Goal: Task Accomplishment & Management: Manage account settings

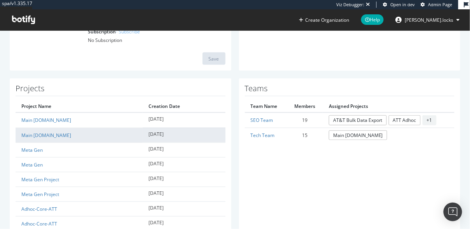
scroll to position [140, 0]
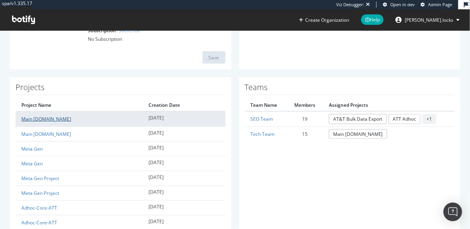
click at [33, 119] on link "Main [DOMAIN_NAME]" at bounding box center [46, 119] width 50 height 7
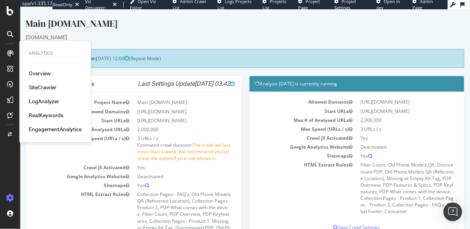
click at [42, 112] on div "RealKeywords" at bounding box center [46, 116] width 35 height 8
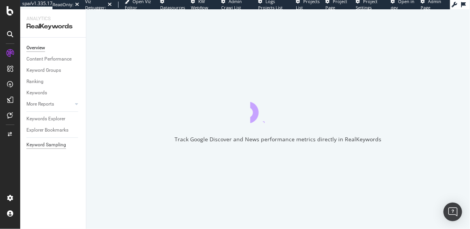
click at [53, 146] on div "Keyword Sampling" at bounding box center [46, 145] width 40 height 8
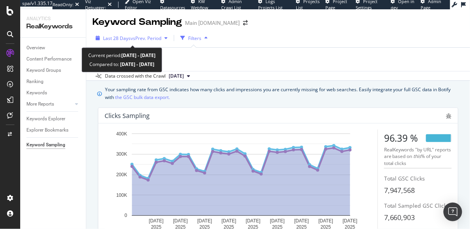
click at [110, 40] on span "Last 28 Days" at bounding box center [117, 38] width 28 height 7
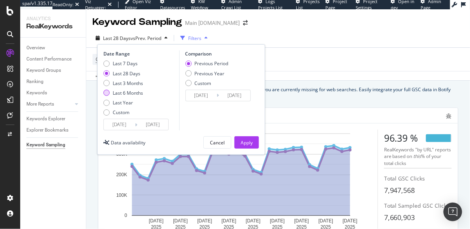
click at [118, 95] on div "Last 6 Months" at bounding box center [128, 93] width 30 height 7
type input "[DATE]"
click at [46, 47] on link "Overview" at bounding box center [53, 48] width 54 height 8
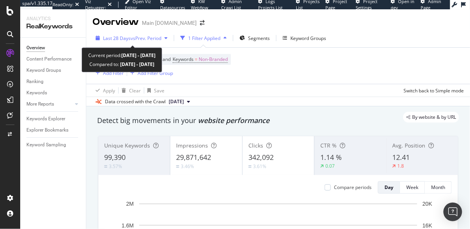
click at [120, 38] on span "Last 28 Days" at bounding box center [117, 38] width 28 height 7
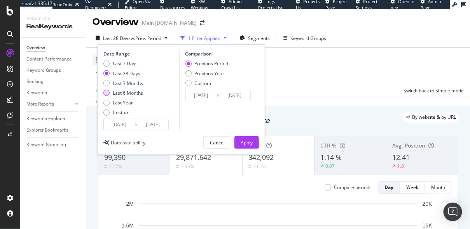
click at [121, 90] on div "Last 6 Months" at bounding box center [128, 93] width 30 height 7
type input "2025/02/08"
type input "2024/08/10"
type input "2025/02/07"
click at [200, 72] on div "Previous Year" at bounding box center [210, 73] width 30 height 7
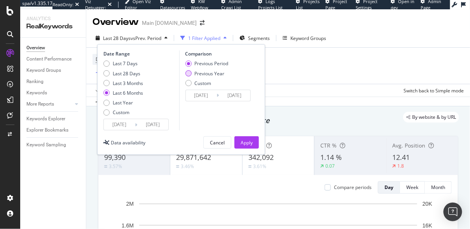
type input "2024/02/10"
type input "2024/08/08"
click at [246, 141] on div "Apply" at bounding box center [247, 143] width 12 height 7
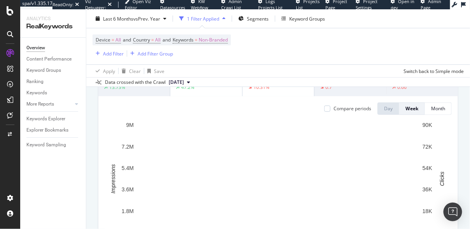
scroll to position [80, 0]
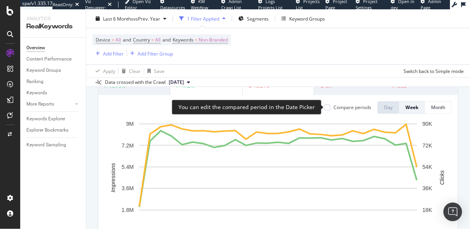
click at [335, 107] on div "Compare periods" at bounding box center [353, 107] width 38 height 7
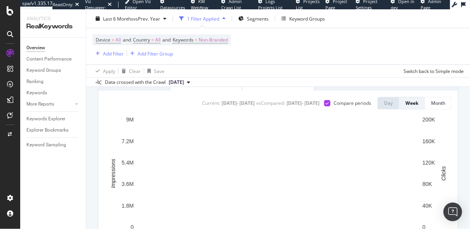
scroll to position [76, 0]
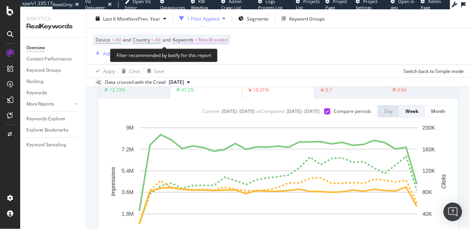
click at [224, 40] on span "Non-Branded" at bounding box center [213, 40] width 29 height 11
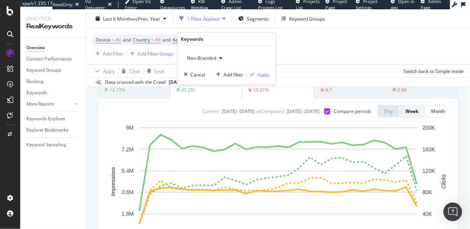
click at [212, 56] on span "Non-Branded" at bounding box center [200, 58] width 32 height 7
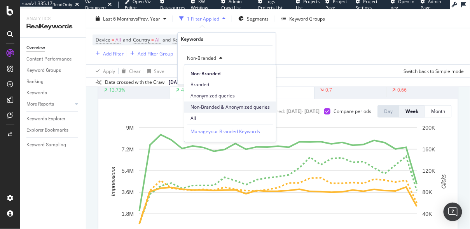
click at [205, 107] on span "Non-Branded & Anonymized queries" at bounding box center [230, 107] width 79 height 7
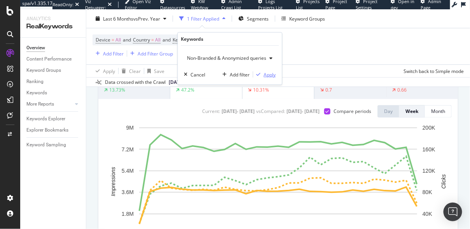
click at [266, 74] on div "Apply" at bounding box center [270, 74] width 12 height 7
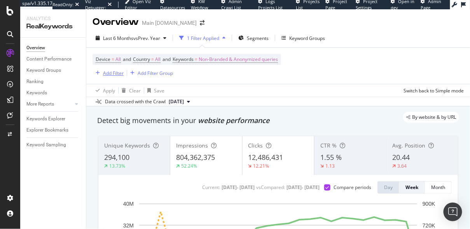
click at [111, 74] on div "Add Filter" at bounding box center [113, 73] width 21 height 7
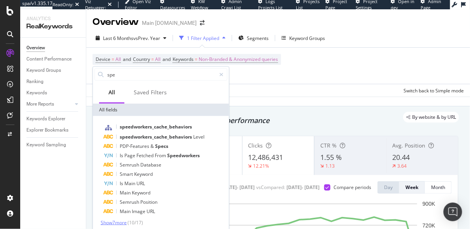
type input "spe"
click at [116, 222] on span "Show 7 more" at bounding box center [114, 223] width 26 height 7
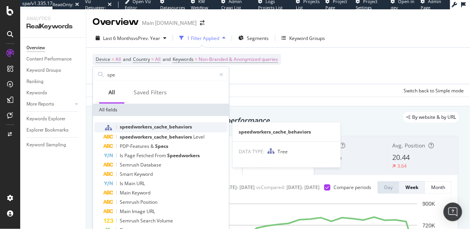
click at [145, 126] on span "speedworkers_cache_behaviors" at bounding box center [156, 127] width 72 height 7
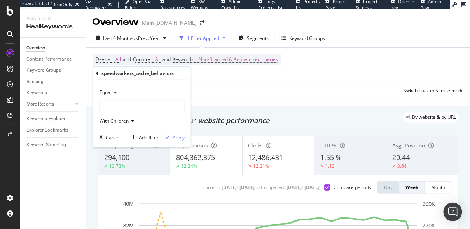
click at [110, 89] on span "Equal" at bounding box center [106, 92] width 12 height 7
click at [111, 119] on span "Not Equal" at bounding box center [113, 118] width 21 height 7
click at [116, 107] on div at bounding box center [142, 107] width 85 height 12
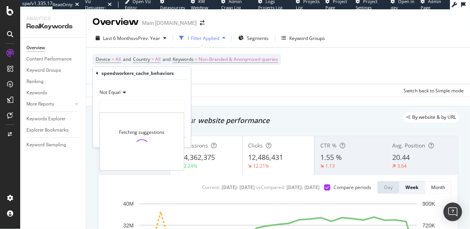
click at [116, 95] on span "Not Equal" at bounding box center [110, 92] width 21 height 7
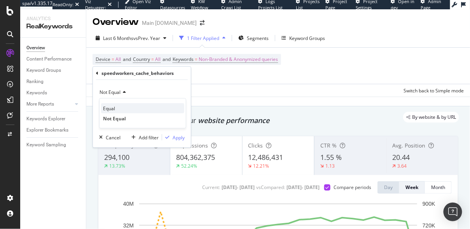
click at [112, 105] on span "Equal" at bounding box center [109, 108] width 12 height 7
click at [119, 105] on div at bounding box center [142, 107] width 85 height 12
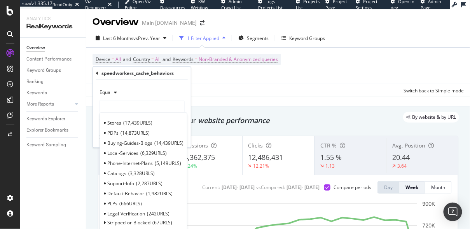
click at [119, 106] on div at bounding box center [142, 107] width 85 height 12
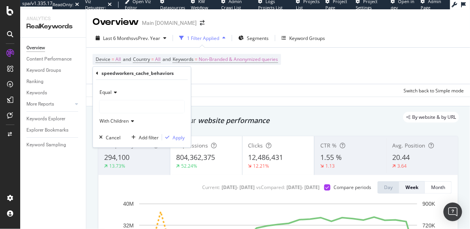
click at [116, 120] on span "With Children" at bounding box center [114, 121] width 29 height 7
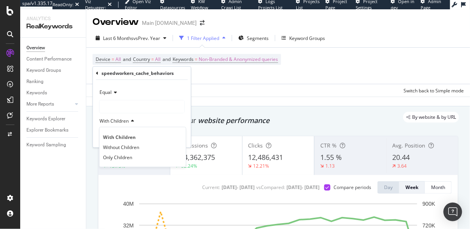
click at [115, 121] on span "With Children" at bounding box center [114, 121] width 29 height 7
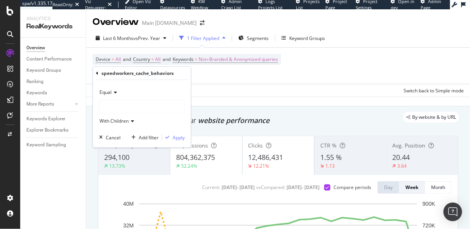
click at [120, 106] on div at bounding box center [142, 107] width 85 height 12
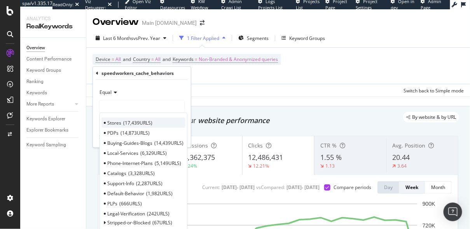
click at [118, 119] on span "Stores" at bounding box center [114, 122] width 14 height 7
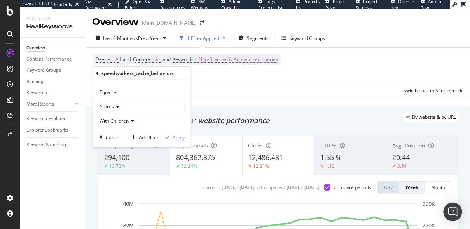
click at [126, 105] on div "Stores" at bounding box center [142, 107] width 85 height 12
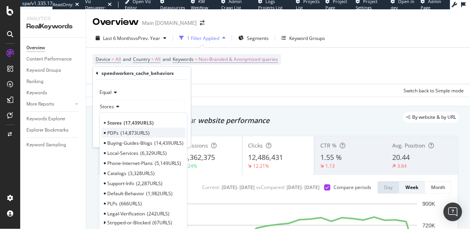
click at [109, 133] on span "PDPs" at bounding box center [112, 132] width 11 height 7
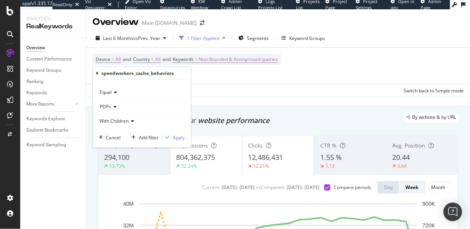
click at [114, 107] on icon at bounding box center [113, 107] width 5 height 5
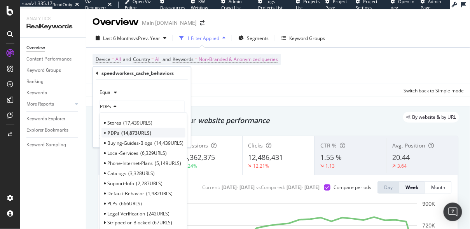
click at [124, 131] on span "14,873 URLS" at bounding box center [136, 132] width 30 height 7
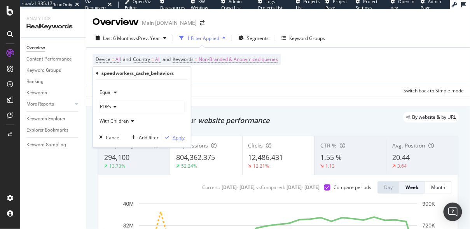
click at [175, 136] on div "Apply" at bounding box center [179, 137] width 12 height 7
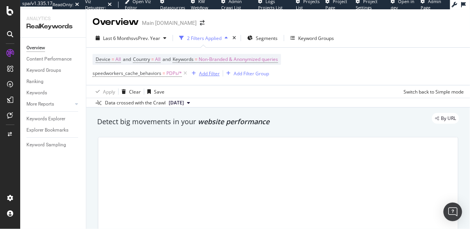
click at [199, 74] on div "Add Filter" at bounding box center [209, 73] width 21 height 7
click at [180, 84] on div "Device = All and Country = All and Keywords = Non-Branded & Anonymized queries …" at bounding box center [278, 66] width 371 height 37
click at [209, 74] on div "Add Filter" at bounding box center [209, 73] width 21 height 7
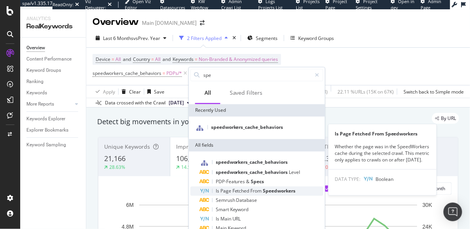
click at [233, 192] on span "Fetched" at bounding box center [242, 191] width 18 height 7
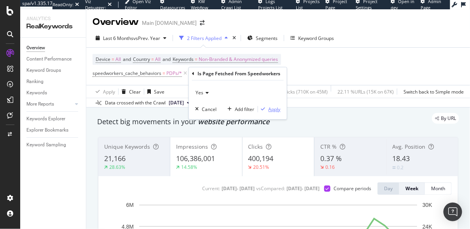
click at [277, 112] on div "Apply" at bounding box center [275, 109] width 12 height 7
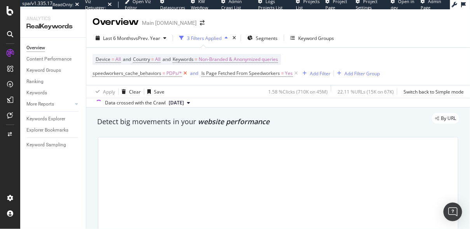
click at [182, 72] on icon at bounding box center [185, 74] width 7 height 8
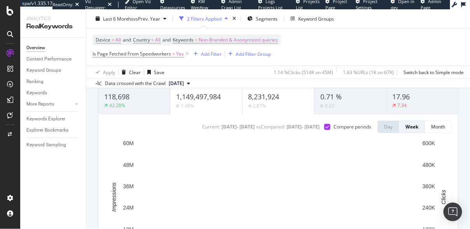
scroll to position [61, 0]
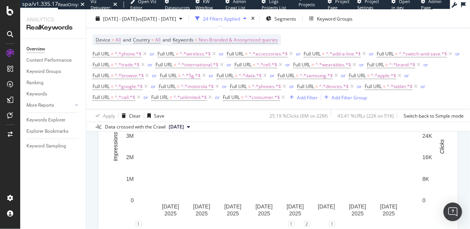
scroll to position [84, 0]
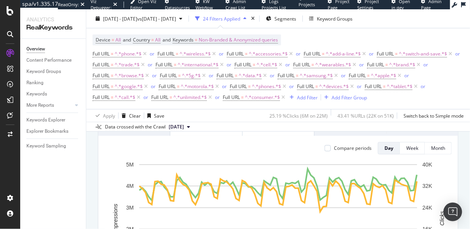
click at [341, 142] on div "Compare periods Day Week Month 17 May. 2025 27 May. 2025 6 Jun. 2025 16 Jun. 20…" at bounding box center [278, 226] width 360 height 181
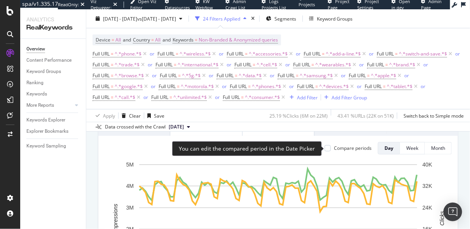
click at [337, 146] on div "Compare periods" at bounding box center [353, 148] width 38 height 7
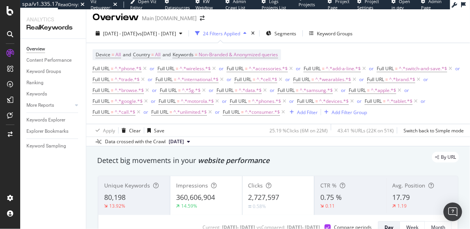
scroll to position [0, 0]
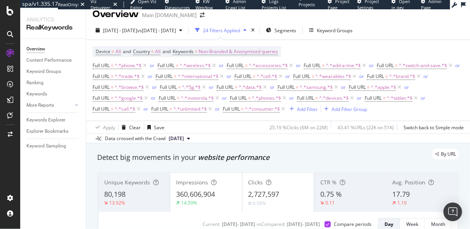
click at [219, 188] on div "Impressions 360,606,904 14.59%" at bounding box center [206, 192] width 72 height 35
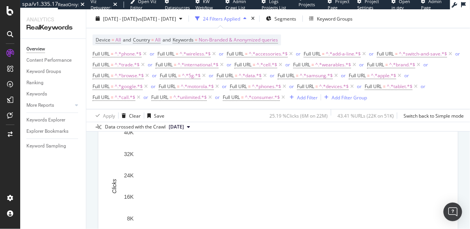
scroll to position [115, 0]
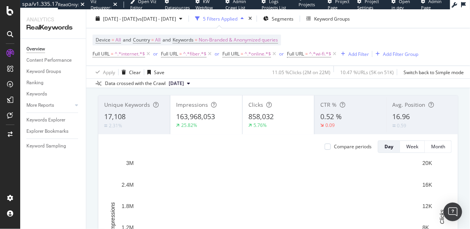
scroll to position [37, 0]
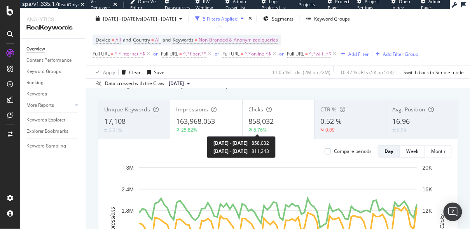
click at [208, 116] on div "Impressions 163,968,053 25.82%" at bounding box center [206, 119] width 72 height 35
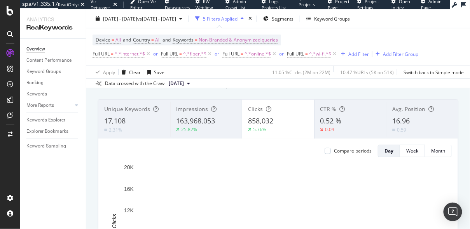
scroll to position [24, 0]
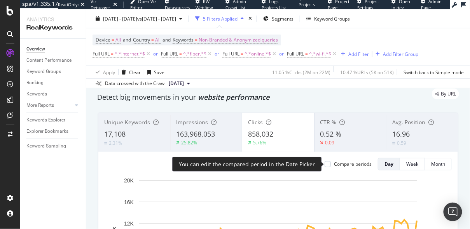
click at [353, 166] on div "Compare periods" at bounding box center [353, 164] width 38 height 7
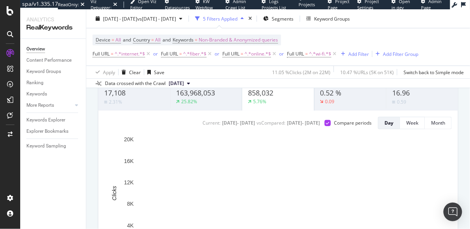
scroll to position [64, 0]
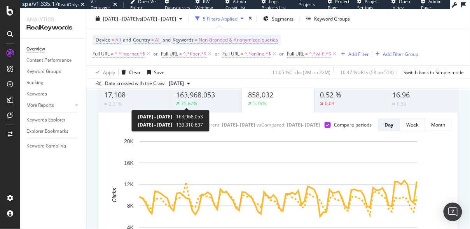
click at [192, 100] on div "25.82%" at bounding box center [190, 103] width 16 height 7
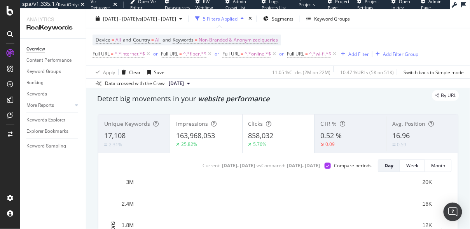
scroll to position [23, 0]
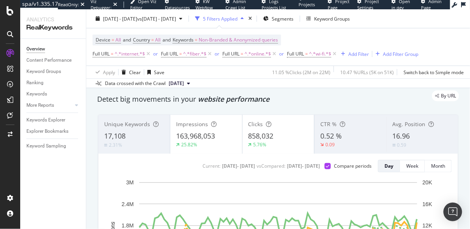
click at [298, 127] on div "Clicks" at bounding box center [278, 125] width 60 height 8
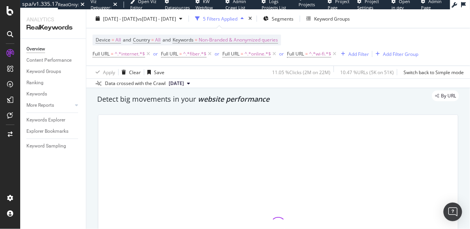
click at [309, 95] on div "By URL" at bounding box center [274, 96] width 370 height 11
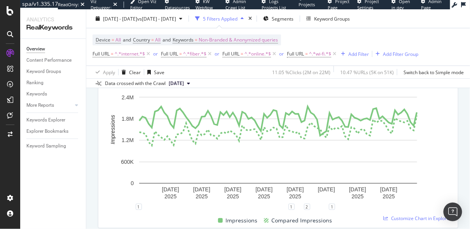
scroll to position [140, 0]
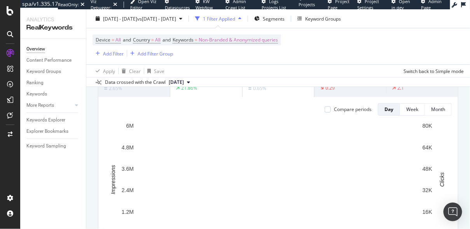
scroll to position [81, 0]
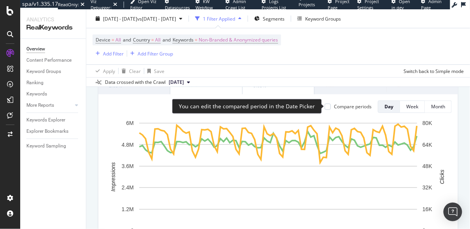
click at [332, 105] on div "Compare periods" at bounding box center [348, 106] width 47 height 7
click at [329, 105] on div at bounding box center [328, 107] width 6 height 6
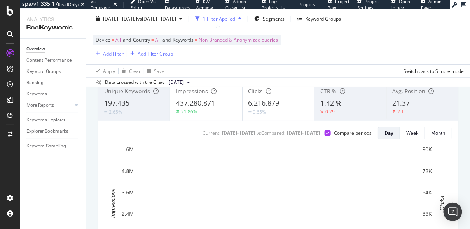
scroll to position [54, 0]
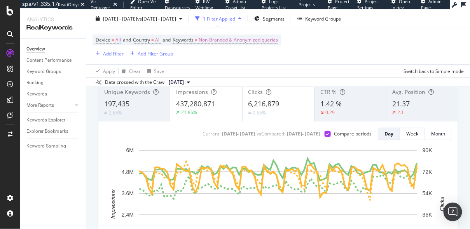
click at [207, 110] on div "21.86%" at bounding box center [206, 112] width 60 height 7
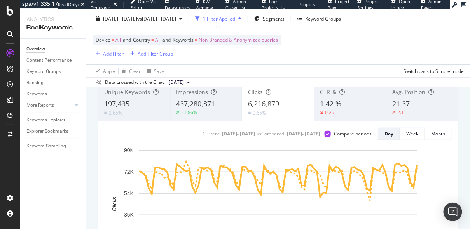
click at [210, 109] on div "21.86%" at bounding box center [207, 112] width 60 height 7
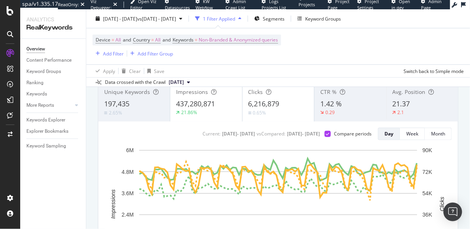
click at [275, 113] on div "0.65%" at bounding box center [278, 112] width 60 height 7
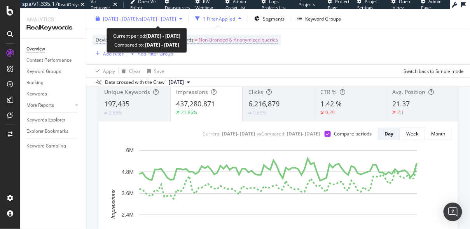
click at [167, 20] on span "vs 2025 Feb. 5th - May. 5th" at bounding box center [156, 18] width 39 height 7
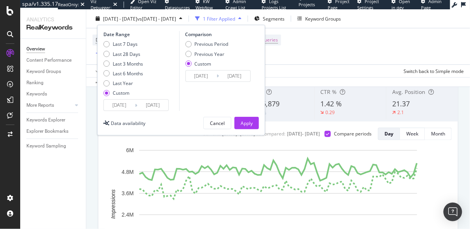
click at [204, 58] on div "Previous Period Previous Year Custom" at bounding box center [206, 55] width 43 height 29
click at [203, 58] on div "Previous Period Previous Year Custom" at bounding box center [206, 55] width 43 height 29
click at [192, 52] on div "Previous Year" at bounding box center [206, 54] width 43 height 7
type input "2024/05/08"
type input "2024/08/05"
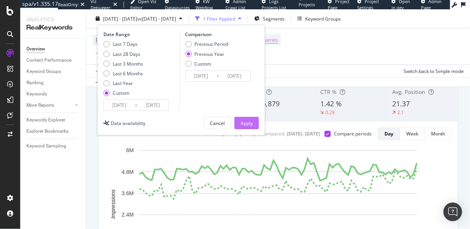
click at [245, 123] on div "Apply" at bounding box center [247, 123] width 12 height 7
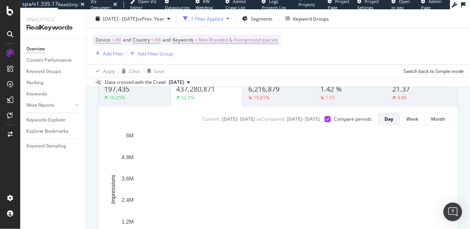
scroll to position [63, 0]
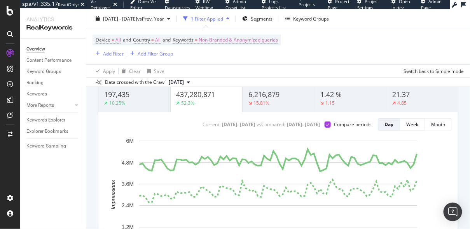
click at [216, 98] on div "437,280,871" at bounding box center [207, 95] width 60 height 10
click at [266, 110] on div "Clicks 6,216,879 15.81%" at bounding box center [278, 92] width 72 height 39
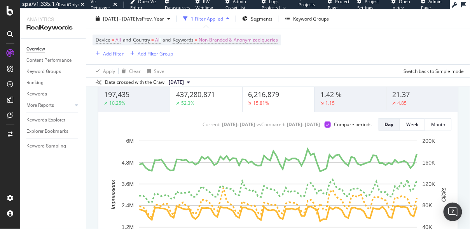
click at [212, 110] on div "Impressions 437,280,871 52.3%" at bounding box center [206, 92] width 72 height 39
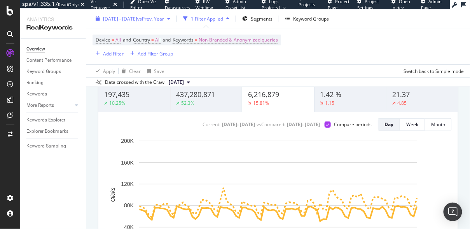
click at [137, 16] on span "[DATE] - [DATE]" at bounding box center [120, 18] width 34 height 7
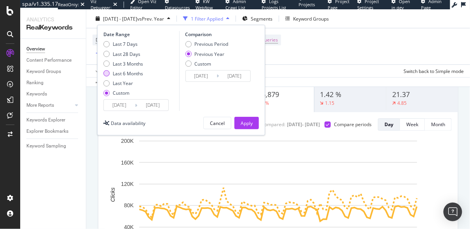
click at [122, 74] on div "Last 6 Months" at bounding box center [128, 73] width 30 height 7
type input "2025/02/08"
type input "2025/08/07"
type input "2024/02/10"
type input "2024/08/08"
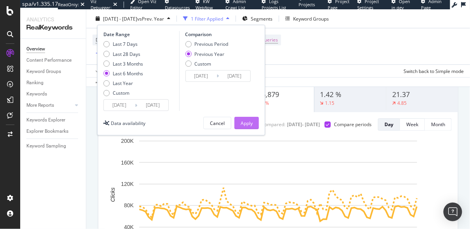
click at [254, 119] on button "Apply" at bounding box center [246, 123] width 24 height 12
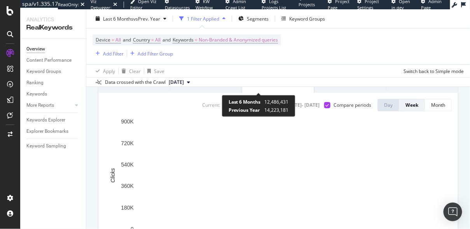
scroll to position [76, 0]
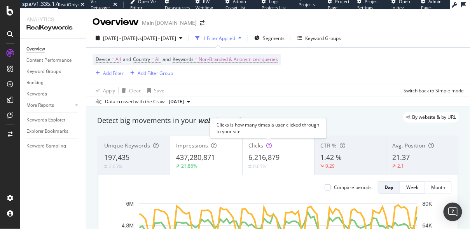
click at [278, 124] on div "Clicks is how many times a user clicked through to your site" at bounding box center [268, 128] width 117 height 20
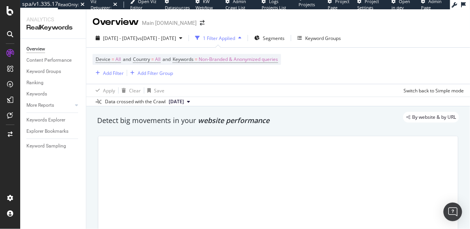
click at [244, 125] on span "website performance" at bounding box center [234, 120] width 72 height 9
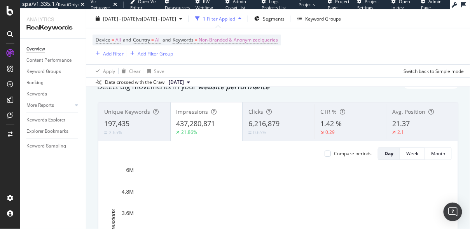
scroll to position [35, 0]
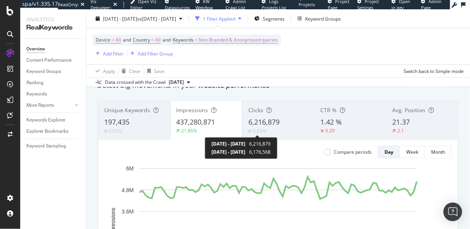
click at [272, 138] on div "2025 May. 7th - 2025 Aug. 4th 6,216,879 2025 Feb. 5th - 2025 May. 5th 6,176,568" at bounding box center [241, 149] width 73 height 22
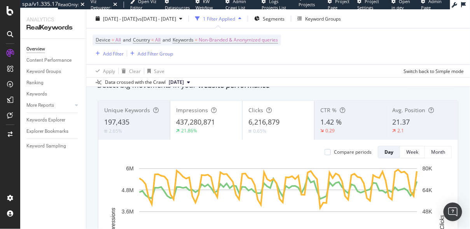
click at [213, 123] on span "437,280,871" at bounding box center [195, 121] width 39 height 9
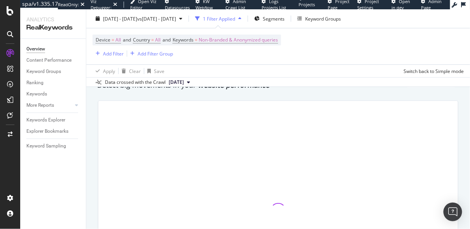
click at [238, 90] on div "Detect big movements in your website performance" at bounding box center [278, 85] width 362 height 10
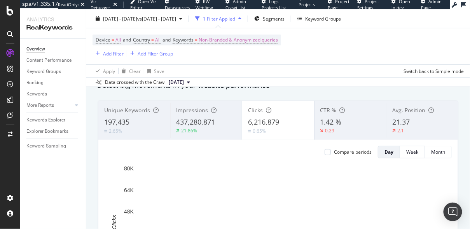
scroll to position [0, 0]
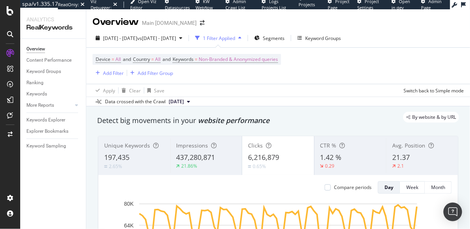
click at [244, 122] on div "By website & by URL" at bounding box center [274, 117] width 370 height 11
click at [303, 123] on div "Detect big movements in your website performance" at bounding box center [278, 121] width 362 height 10
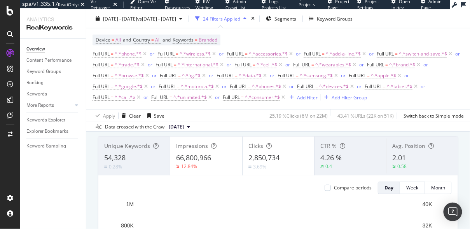
scroll to position [42, 0]
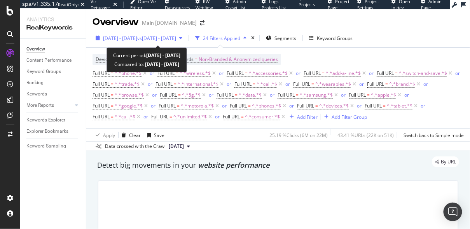
click at [173, 35] on span "vs [DATE] - [DATE]" at bounding box center [156, 38] width 39 height 7
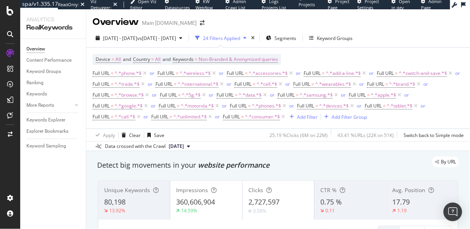
click at [227, 26] on div "Overview Main [DOMAIN_NAME]" at bounding box center [278, 18] width 384 height 19
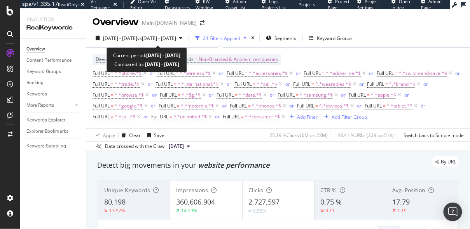
click at [185, 47] on div "2025 May. 7th - Aug. 4th vs 2025 Feb. 5th - May. 5th 24 Filters Applied Segment…" at bounding box center [278, 40] width 384 height 16
click at [185, 30] on div "2025 May. 7th - Aug. 4th vs 2025 Feb. 5th - May. 5th 24 Filters Applied Segment…" at bounding box center [278, 90] width 384 height 122
click at [176, 39] on span "vs 2025 Feb. 5th - May. 5th" at bounding box center [156, 38] width 39 height 7
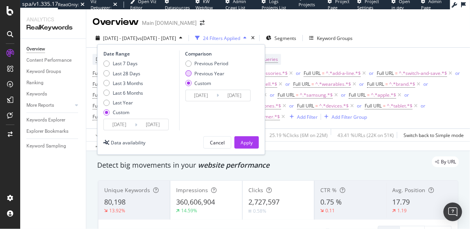
click at [192, 75] on div "Previous Year" at bounding box center [206, 73] width 43 height 7
type input "2024/05/08"
type input "2024/08/05"
click at [135, 95] on div "Last 6 Months" at bounding box center [128, 93] width 30 height 7
type input "[DATE]"
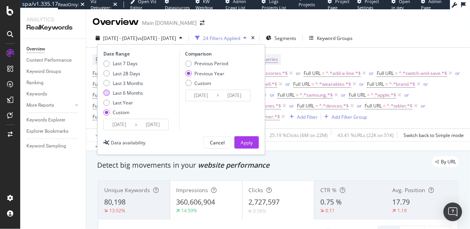
type input "2025/08/07"
type input "2024/02/10"
type input "2024/08/08"
click at [245, 143] on div "Apply" at bounding box center [247, 143] width 12 height 7
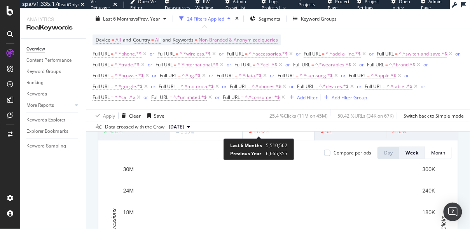
scroll to position [80, 0]
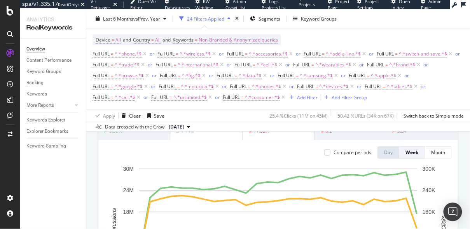
click at [327, 156] on div "Compare periods" at bounding box center [347, 153] width 47 height 12
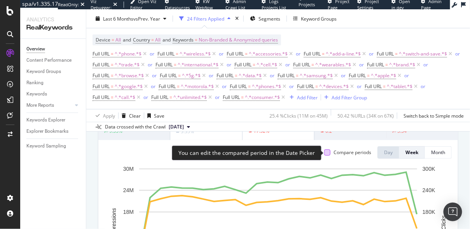
click at [327, 152] on div at bounding box center [327, 153] width 6 height 6
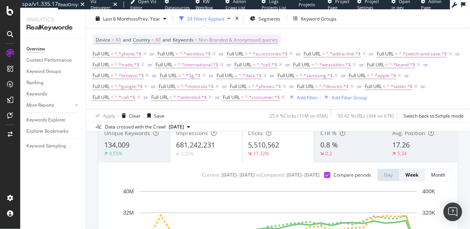
click at [211, 146] on span "681,242,231" at bounding box center [195, 144] width 39 height 9
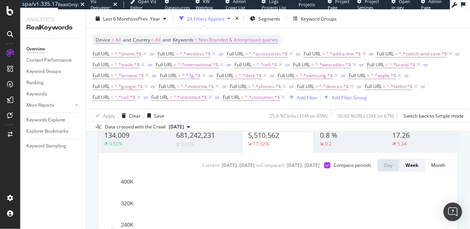
scroll to position [0, 0]
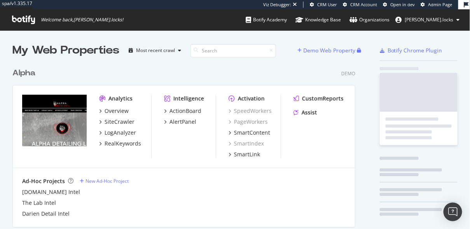
scroll to position [2666, 349]
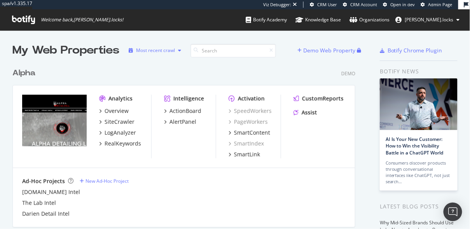
click at [164, 50] on div "Most recent crawl" at bounding box center [155, 50] width 39 height 5
click at [161, 64] on div "Most recent crawl" at bounding box center [165, 63] width 41 height 7
click at [91, 70] on div "Alpha Demo" at bounding box center [183, 73] width 343 height 11
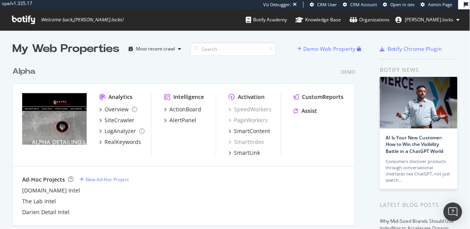
click at [22, 70] on div "Alpha" at bounding box center [23, 71] width 23 height 11
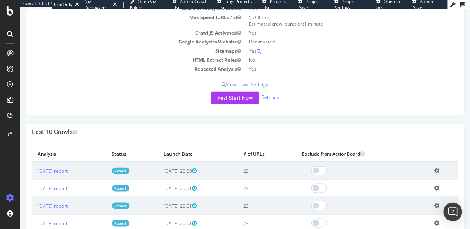
scroll to position [119, 0]
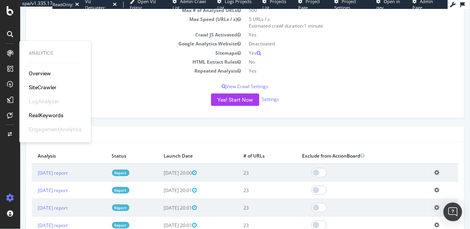
click at [40, 114] on div "RealKeywords" at bounding box center [46, 116] width 35 height 8
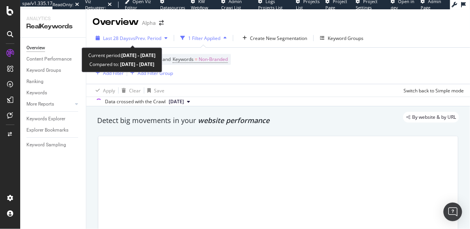
click at [139, 37] on span "vs Prev. Period" at bounding box center [146, 38] width 31 height 7
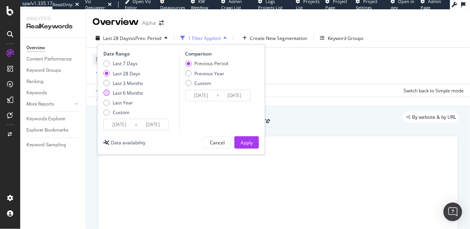
click at [131, 90] on div "Last 6 Months" at bounding box center [128, 93] width 30 height 7
type input "[DATE]"
click at [220, 70] on div "Previous Year" at bounding box center [210, 73] width 30 height 7
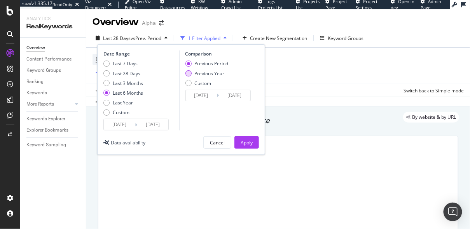
type input "[DATE]"
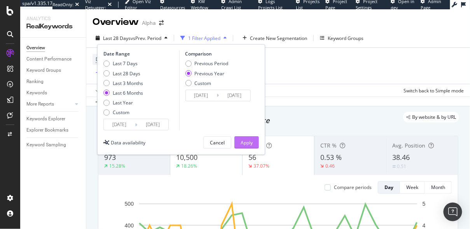
click at [254, 145] on button "Apply" at bounding box center [246, 142] width 24 height 12
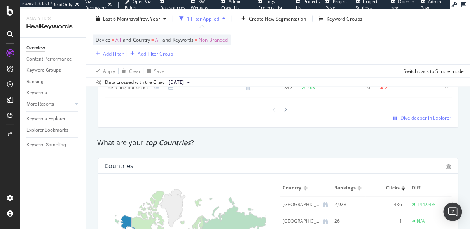
scroll to position [1355, 0]
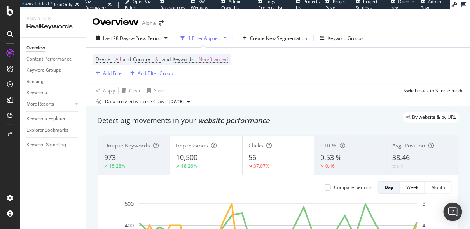
click at [45, 46] on div "Overview" at bounding box center [35, 48] width 19 height 8
click at [37, 49] on div "Overview" at bounding box center [35, 48] width 19 height 8
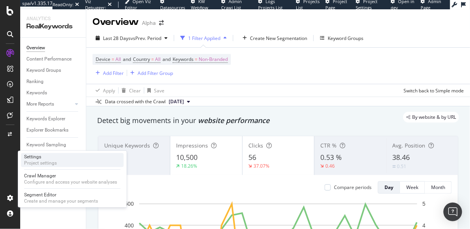
click at [36, 164] on div "Project settings" at bounding box center [40, 163] width 33 height 6
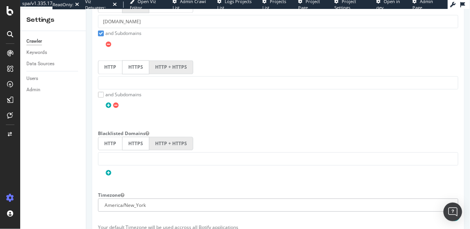
scroll to position [421, 0]
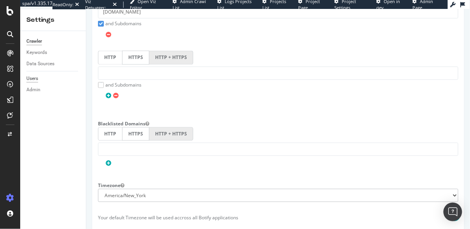
click at [28, 79] on div "Users" at bounding box center [32, 79] width 12 height 8
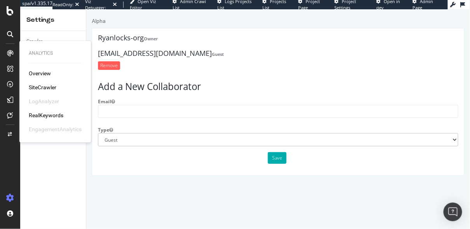
click at [38, 72] on div "Overview" at bounding box center [40, 74] width 22 height 8
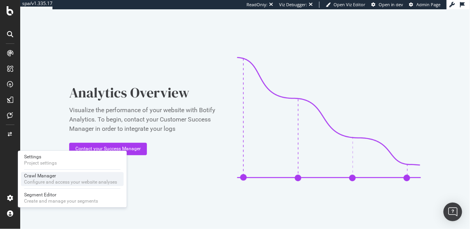
click at [35, 178] on div "Crawl Manager" at bounding box center [70, 176] width 93 height 6
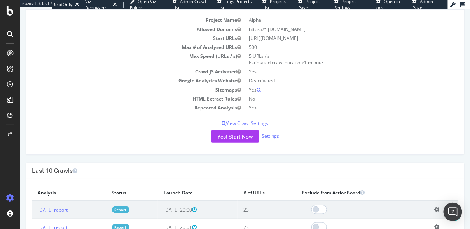
scroll to position [83, 0]
click at [272, 133] on link "Settings" at bounding box center [269, 135] width 17 height 7
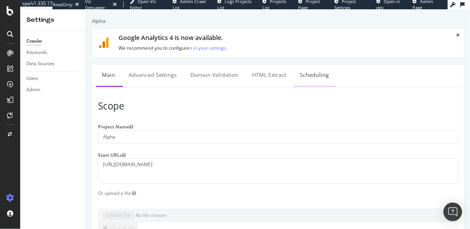
click at [313, 77] on link "Scheduling" at bounding box center [314, 74] width 41 height 21
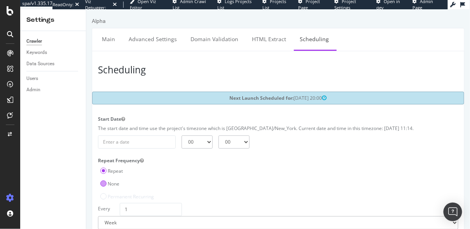
click at [110, 185] on label "None" at bounding box center [109, 183] width 19 height 7
click at [86, 9] on input "None" at bounding box center [86, 9] width 0 height 0
click at [284, 215] on div "Scheduling Next Launch Scheduled for: 2025-08-17 20:00 Start Date The start dat…" at bounding box center [277, 146] width 373 height 191
click at [284, 224] on input "Save & Back to Project" at bounding box center [287, 224] width 56 height 12
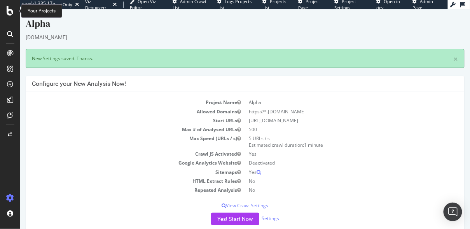
click at [13, 14] on icon at bounding box center [10, 10] width 7 height 9
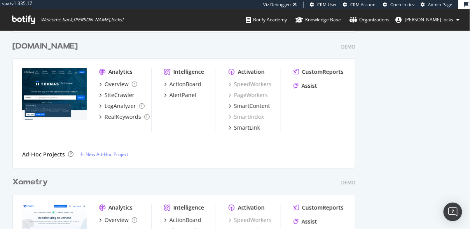
click at [37, 44] on div "thomasnet.com" at bounding box center [44, 46] width 65 height 11
click at [17, 182] on div "Xometry" at bounding box center [29, 182] width 35 height 11
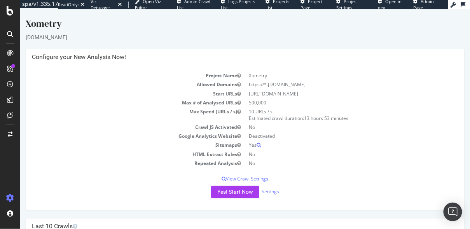
click at [355, 32] on div "Xometry" at bounding box center [244, 25] width 439 height 16
